Goal: Communication & Community: Answer question/provide support

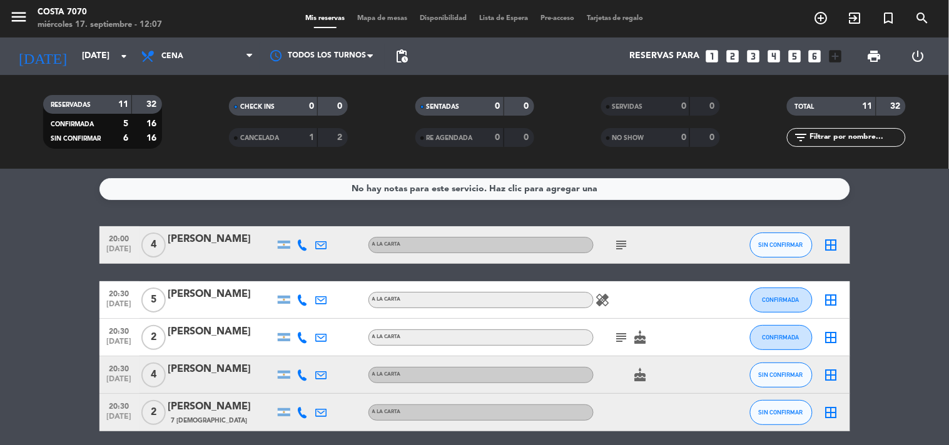
click at [304, 247] on icon at bounding box center [302, 245] width 11 height 11
drag, startPoint x: 299, startPoint y: 217, endPoint x: 279, endPoint y: 183, distance: 39.8
click at [298, 217] on button "Copiar content_paste" at bounding box center [299, 223] width 38 height 13
click at [217, 238] on div "[PERSON_NAME]" at bounding box center [221, 239] width 106 height 16
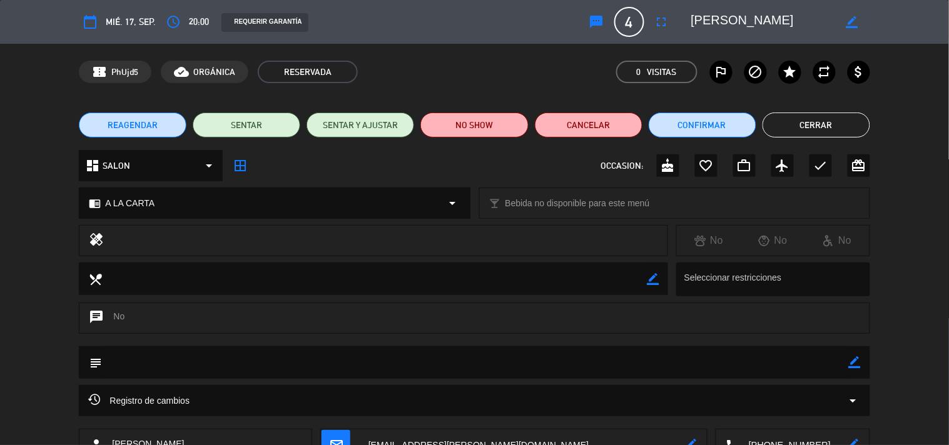
click at [596, 21] on icon "sms" at bounding box center [596, 21] width 15 height 15
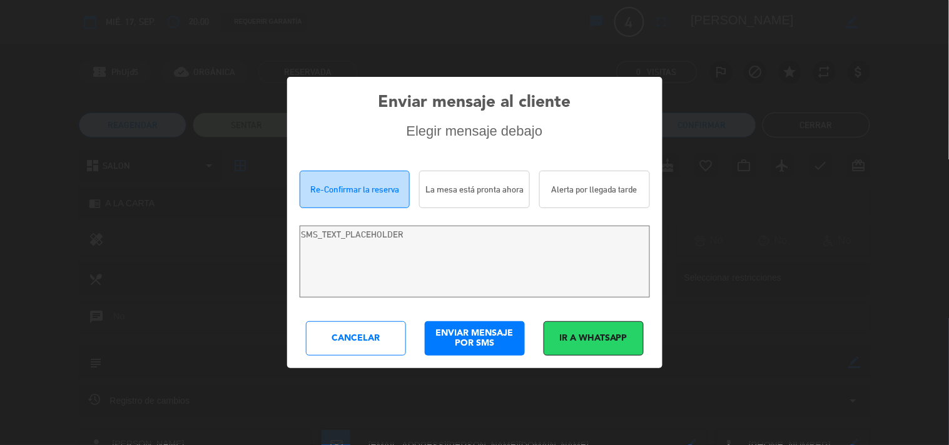
type textarea "Hola [PERSON_NAME]! Estamos escribiendo para re-confirmar su reserva en [PERSON…"
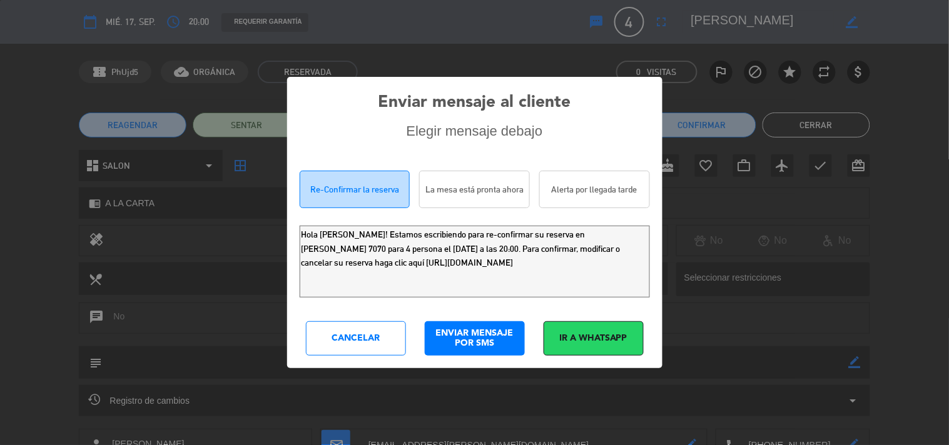
drag, startPoint x: 507, startPoint y: 264, endPoint x: 0, endPoint y: 71, distance: 542.7
click at [0, 72] on div "Enviar mensaje al cliente Elegir mensaje debajo Re-Confirmar la reserva La mesa…" at bounding box center [474, 222] width 949 height 445
click at [350, 330] on div "Cancelar" at bounding box center [356, 338] width 100 height 34
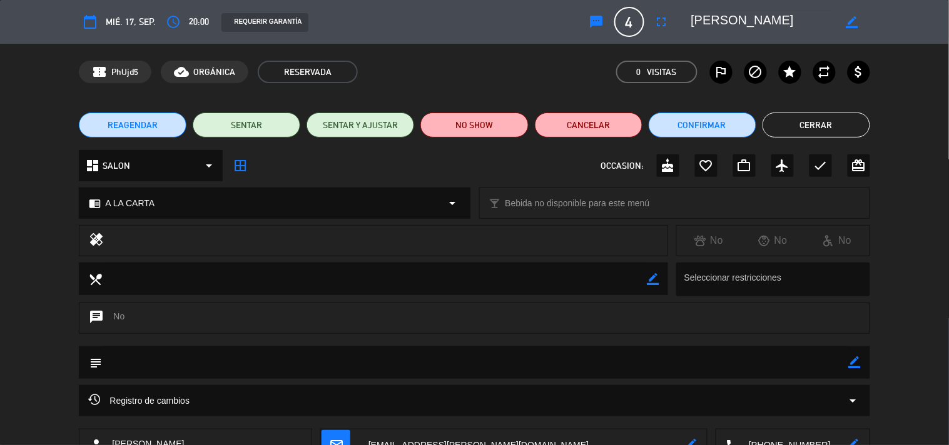
click at [793, 122] on button "Cerrar" at bounding box center [816, 125] width 108 height 25
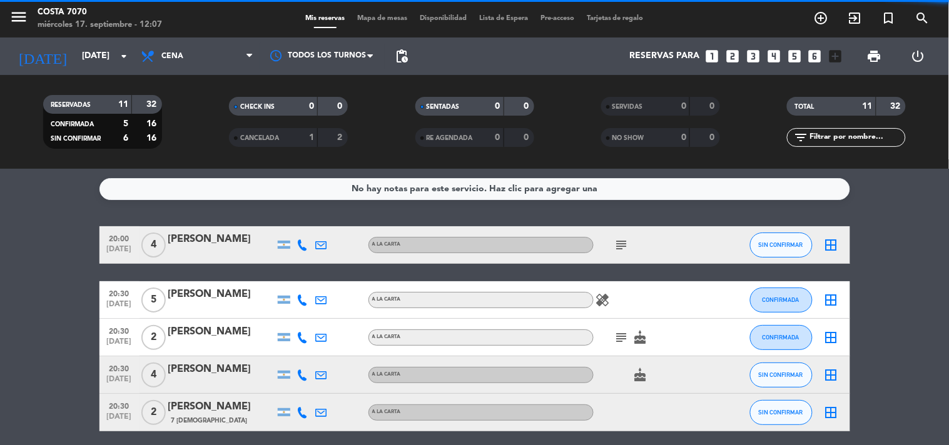
scroll to position [69, 0]
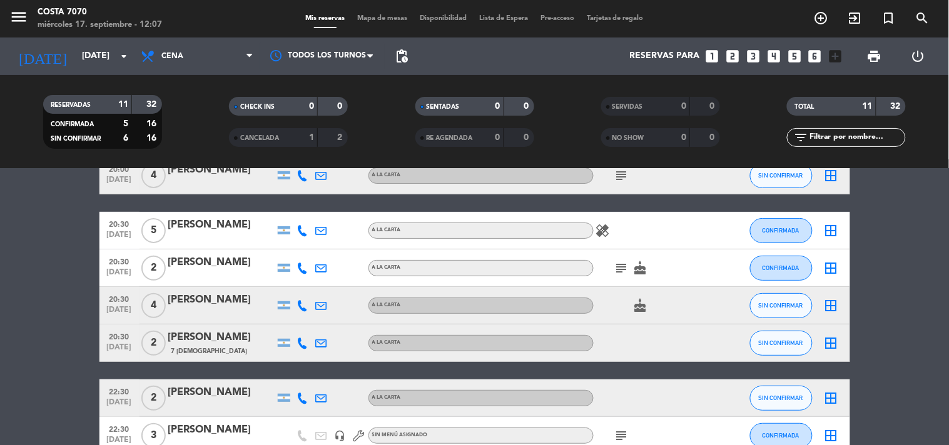
click at [305, 303] on icon at bounding box center [302, 305] width 11 height 11
drag, startPoint x: 290, startPoint y: 284, endPoint x: 269, endPoint y: 280, distance: 21.1
click at [289, 284] on span "Copiar" at bounding box center [293, 284] width 26 height 13
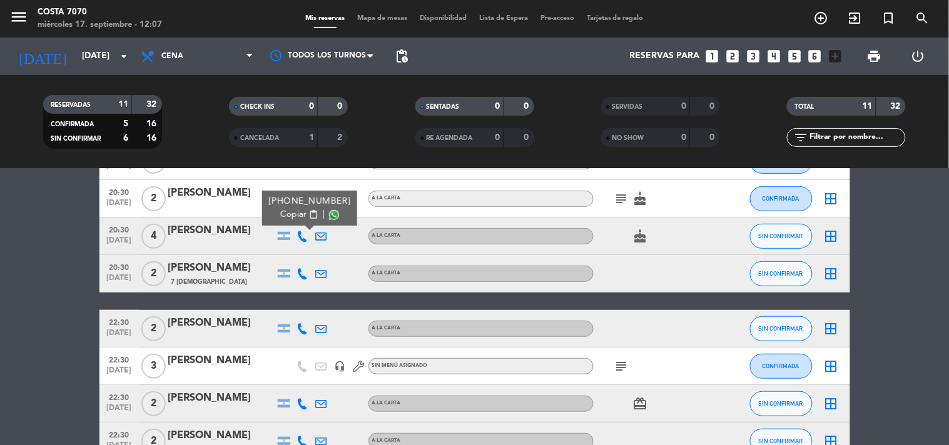
click at [297, 270] on icon at bounding box center [302, 273] width 11 height 11
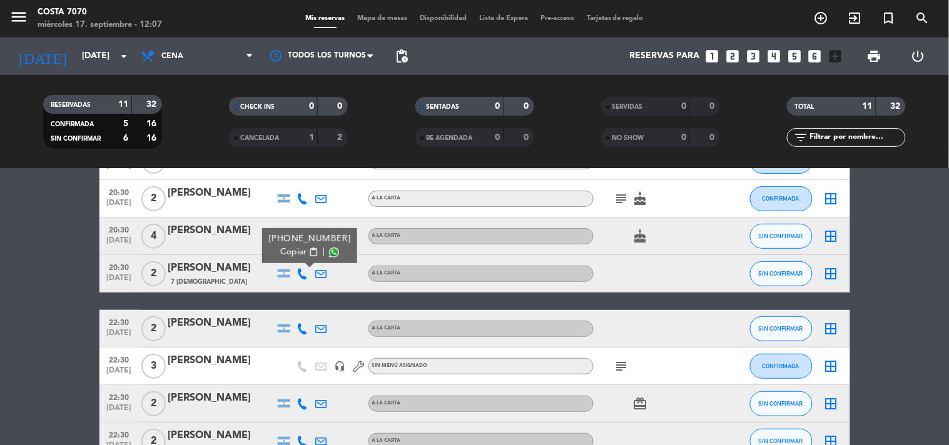
drag, startPoint x: 292, startPoint y: 246, endPoint x: 271, endPoint y: 255, distance: 22.4
click at [291, 246] on span "Copiar" at bounding box center [293, 252] width 26 height 13
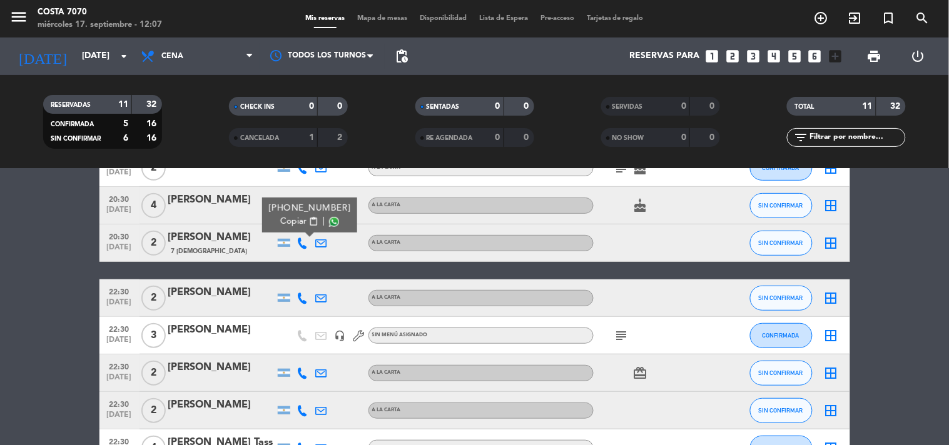
scroll to position [0, 0]
